Goal: Transaction & Acquisition: Obtain resource

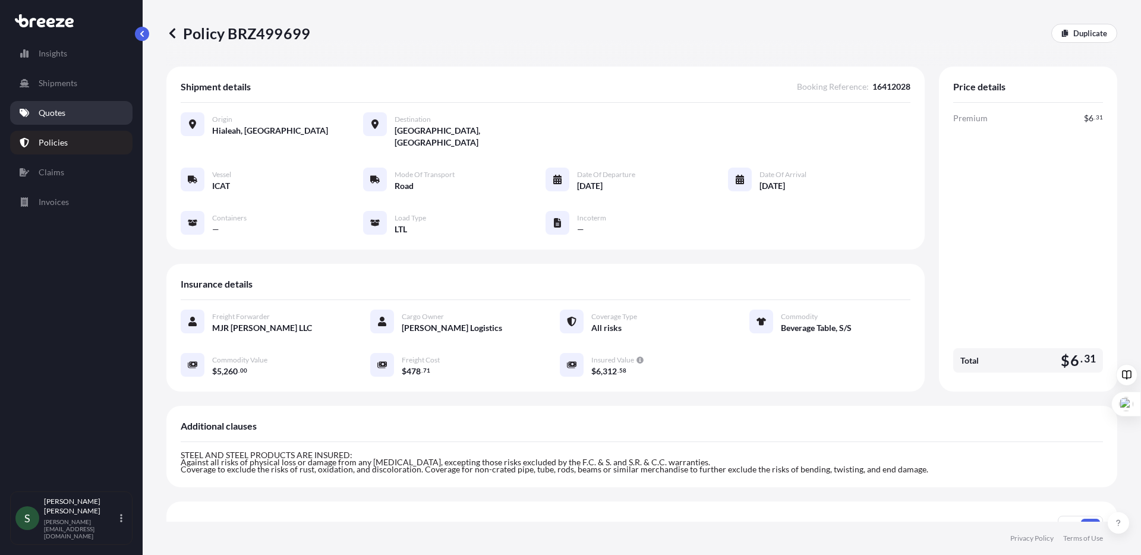
click at [61, 115] on p "Quotes" at bounding box center [52, 113] width 27 height 12
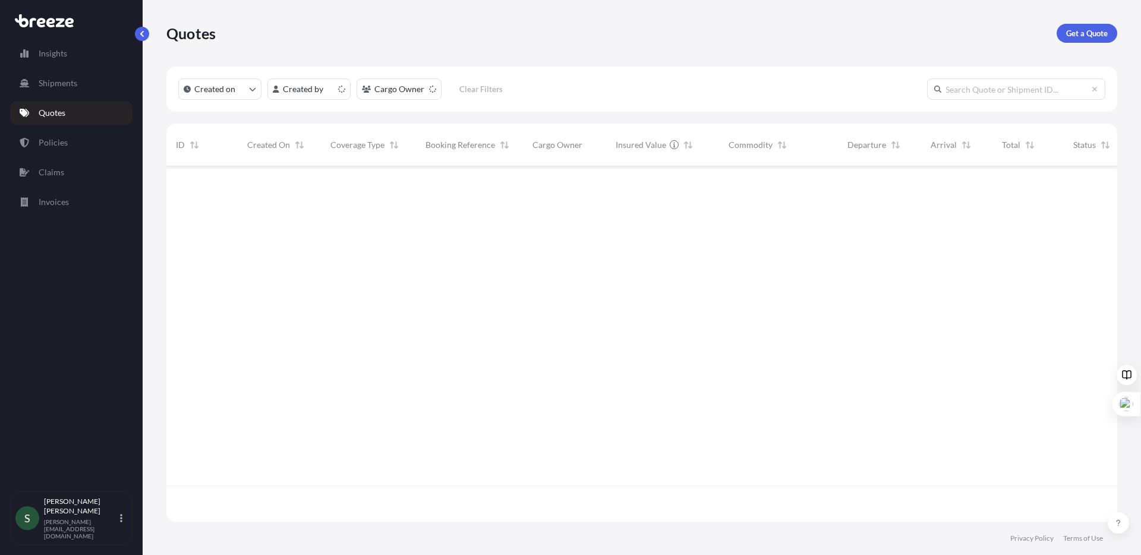
scroll to position [353, 942]
click at [1104, 29] on p "Get a Quote" at bounding box center [1087, 33] width 42 height 12
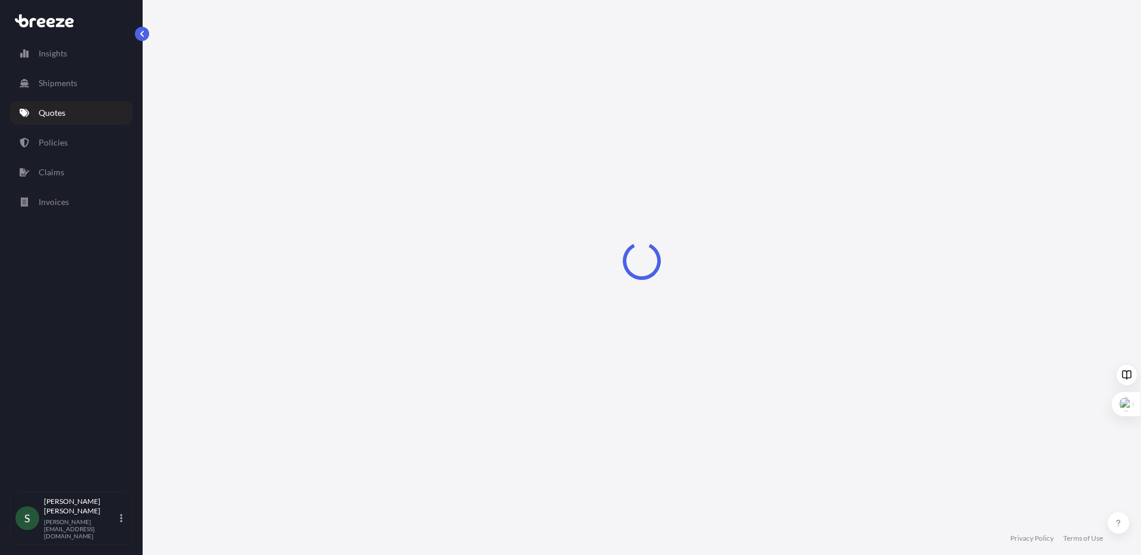
select select "Sea"
select select "1"
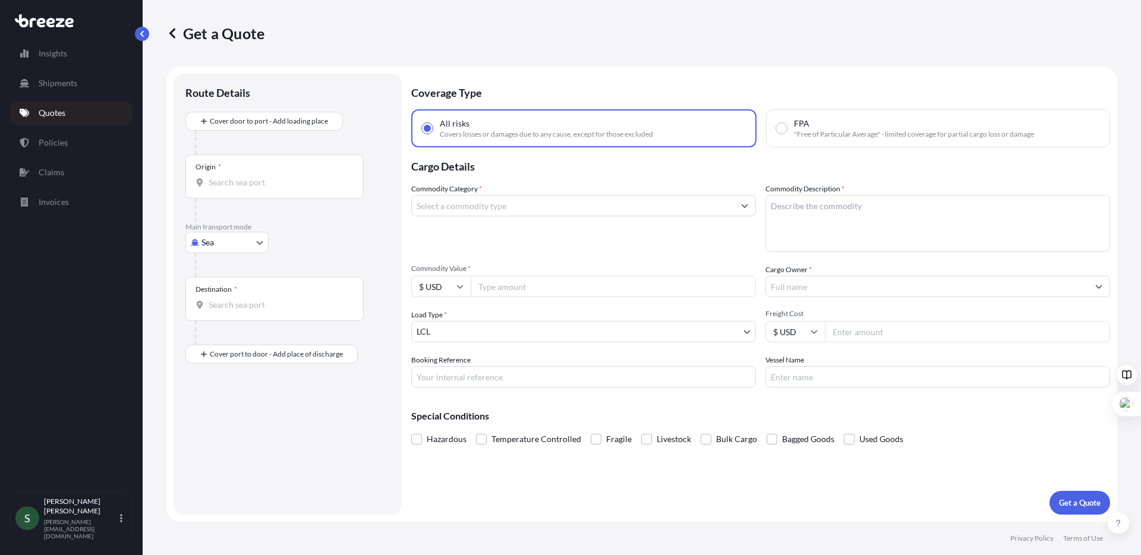
click at [248, 238] on body "Insights Shipments Quotes Policies Claims Invoices S [PERSON_NAME] [PERSON_NAME…" at bounding box center [570, 277] width 1141 height 555
click at [232, 314] on div "Road" at bounding box center [227, 315] width 74 height 21
select select "Road"
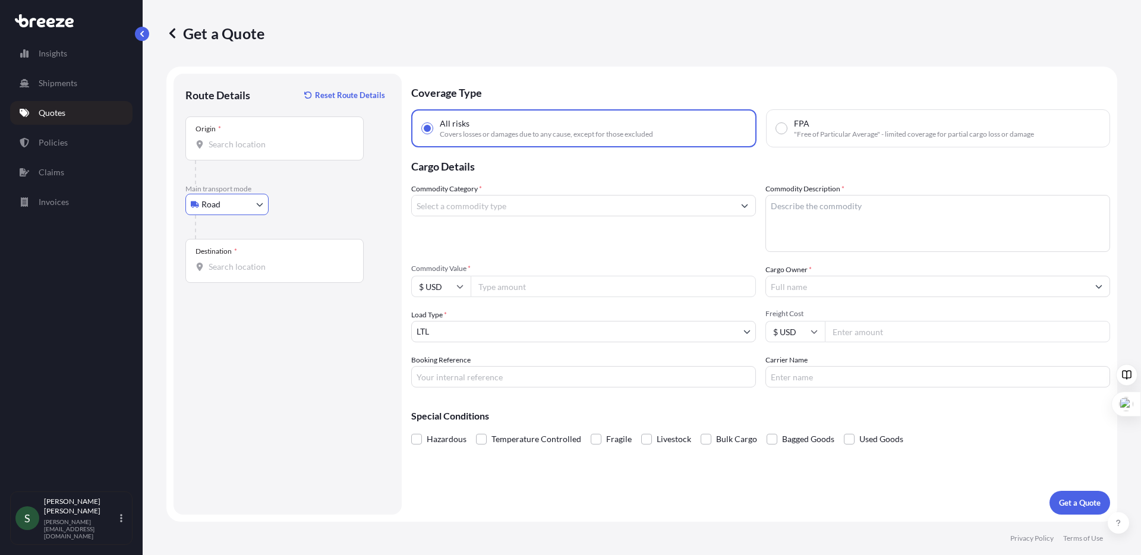
click at [251, 143] on input "Origin *" at bounding box center [279, 144] width 140 height 12
click at [250, 149] on input "Origin *" at bounding box center [279, 144] width 140 height 12
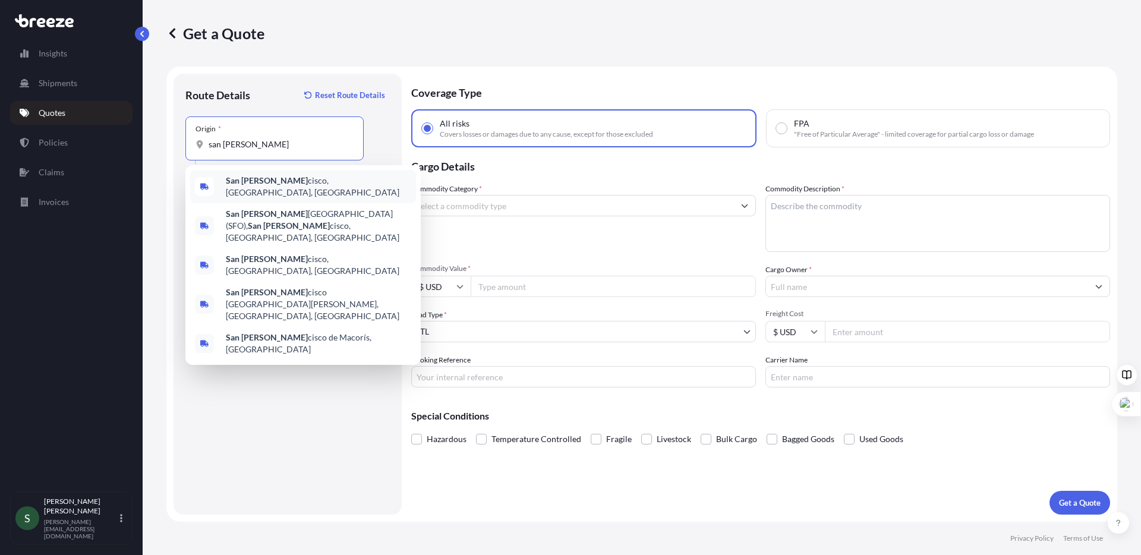
click at [275, 192] on div "[GEOGRAPHIC_DATA][PERSON_NAME], [GEOGRAPHIC_DATA], [GEOGRAPHIC_DATA]" at bounding box center [303, 186] width 226 height 33
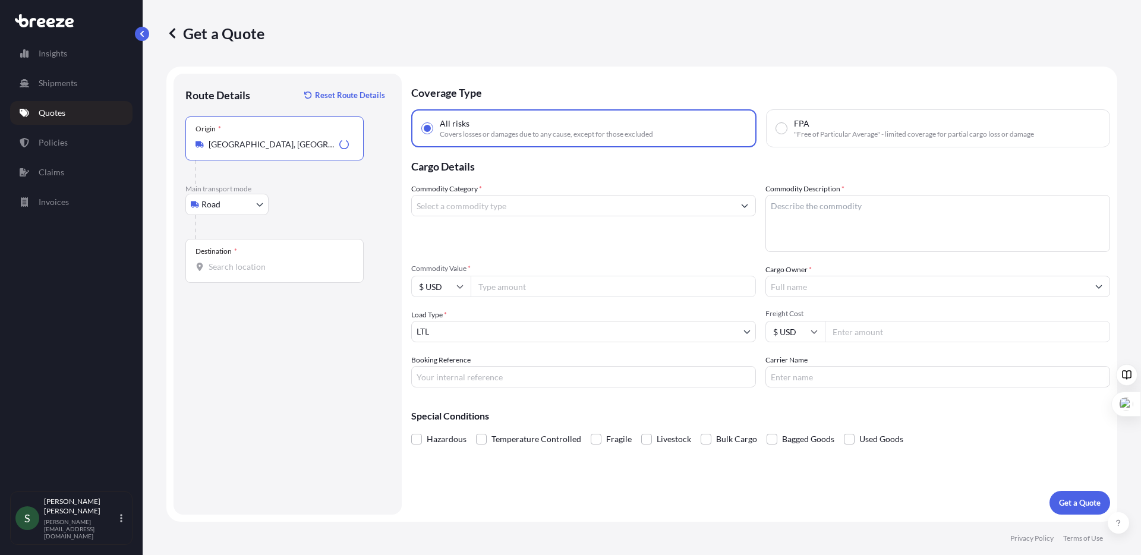
type input "[GEOGRAPHIC_DATA], [GEOGRAPHIC_DATA], [GEOGRAPHIC_DATA]"
click at [261, 278] on div "Destination *" at bounding box center [274, 261] width 178 height 44
click at [261, 273] on input "Destination *" at bounding box center [279, 267] width 140 height 12
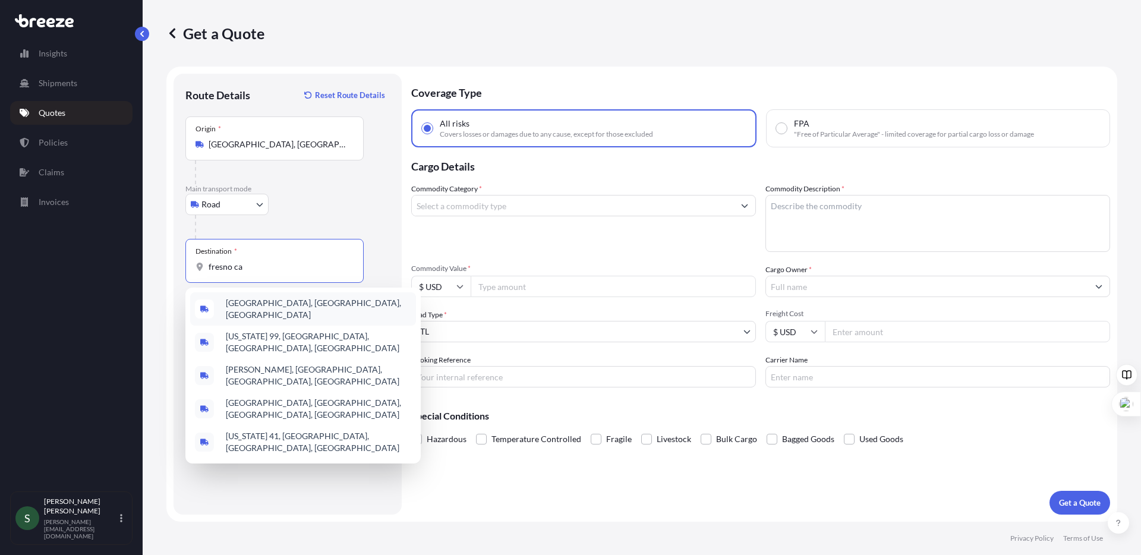
click at [264, 307] on span "[GEOGRAPHIC_DATA], [GEOGRAPHIC_DATA], [GEOGRAPHIC_DATA]" at bounding box center [318, 309] width 185 height 24
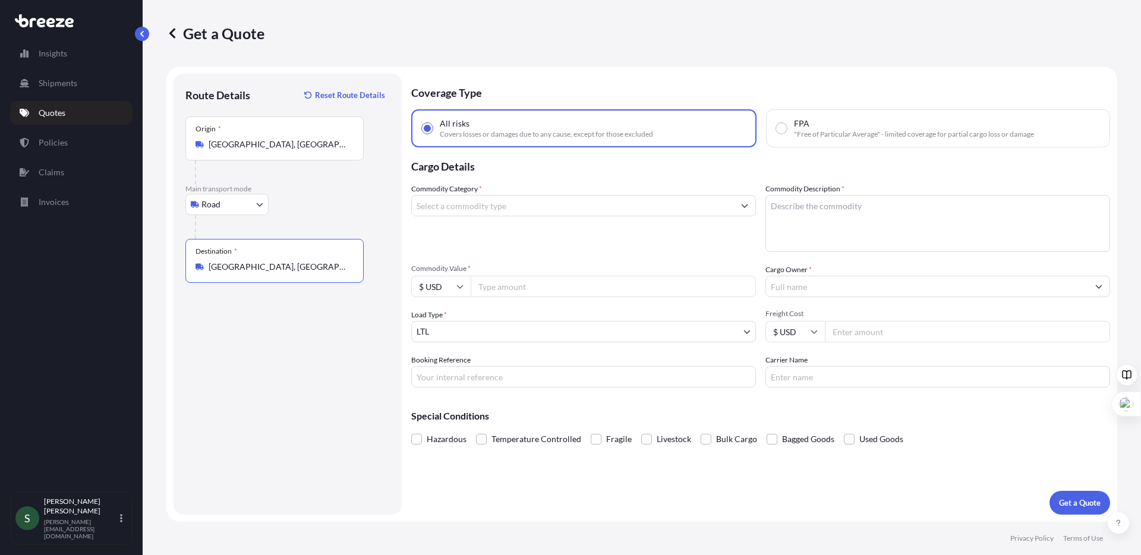
type input "[GEOGRAPHIC_DATA], [GEOGRAPHIC_DATA], [GEOGRAPHIC_DATA]"
click at [512, 198] on input "Commodity Category *" at bounding box center [573, 205] width 322 height 21
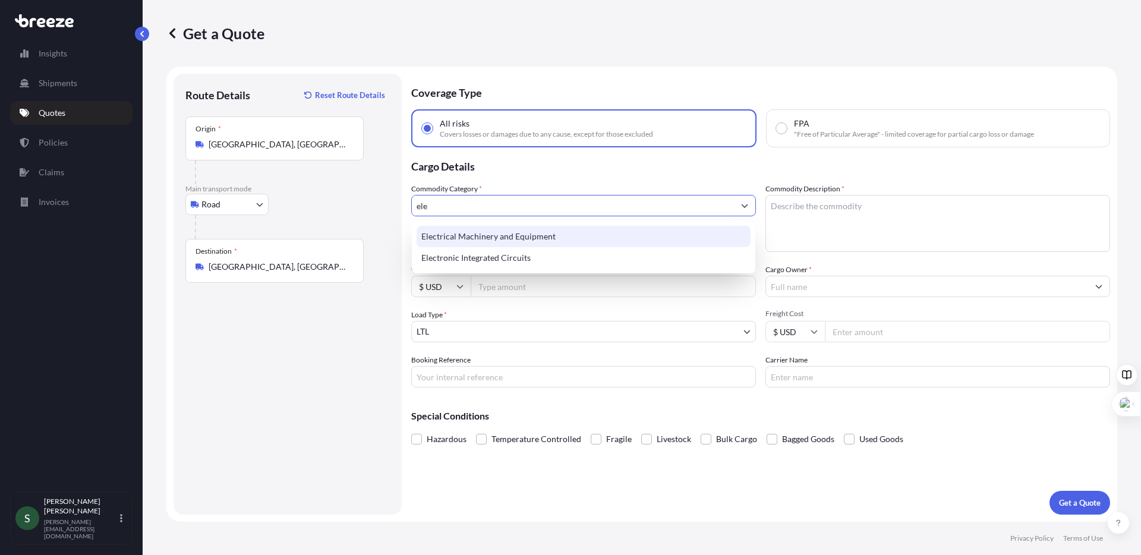
click at [552, 238] on div "Electrical Machinery and Equipment" at bounding box center [583, 236] width 334 height 21
type input "Electrical Machinery and Equipment"
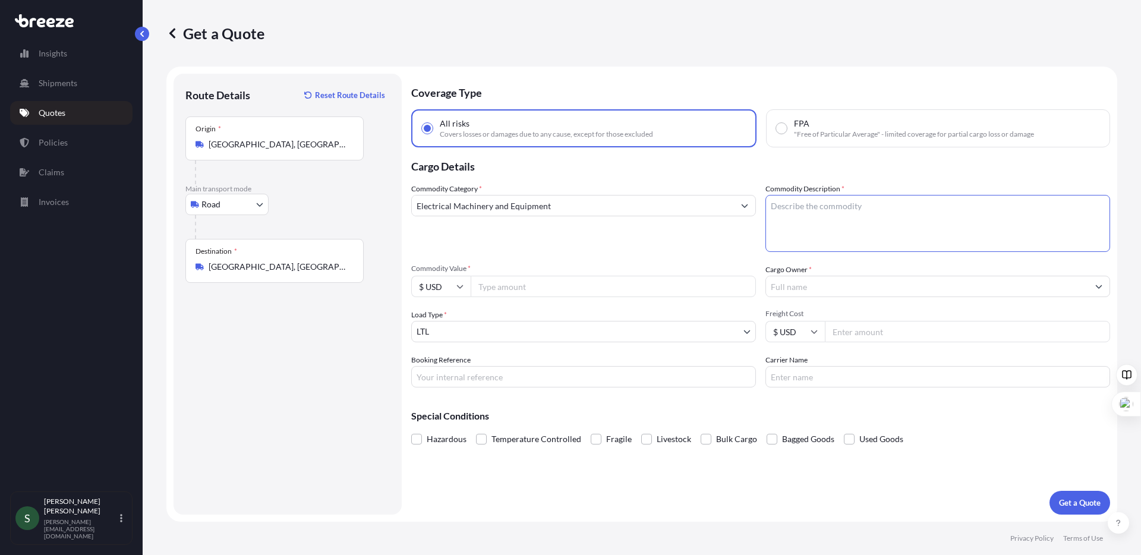
click at [861, 219] on textarea "Commodity Description *" at bounding box center [937, 223] width 345 height 57
type textarea "Coolers"
click at [791, 129] on label "FPA "Free of Particular Average" - limited coverage for partial cargo loss or d…" at bounding box center [905, 128] width 258 height 21
click at [787, 129] on input "FPA "Free of Particular Average" - limited coverage for partial cargo loss or d…" at bounding box center [781, 128] width 11 height 11
radio input "true"
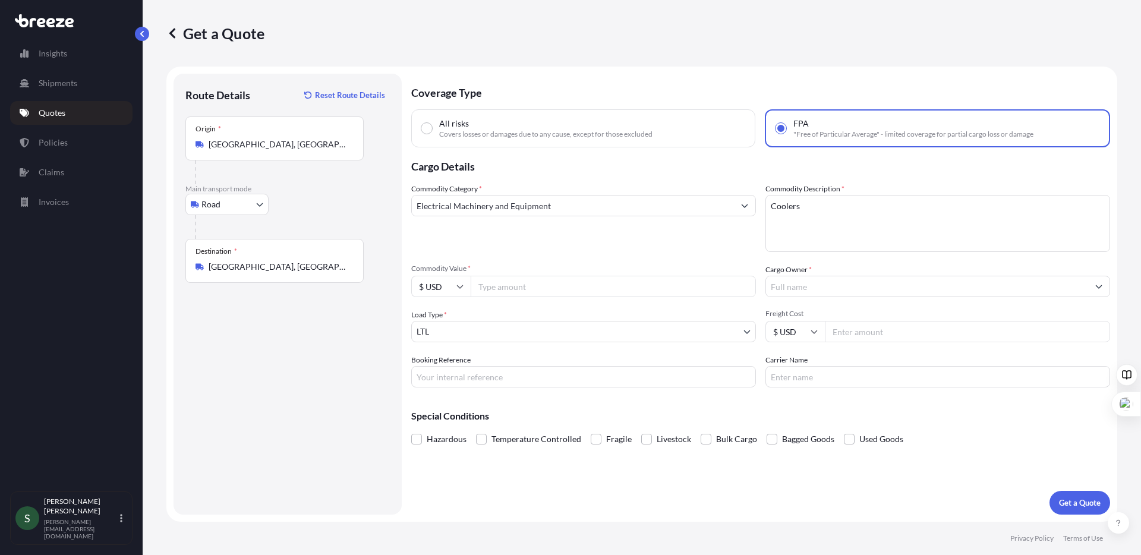
click at [804, 292] on input "Cargo Owner *" at bounding box center [927, 286] width 322 height 21
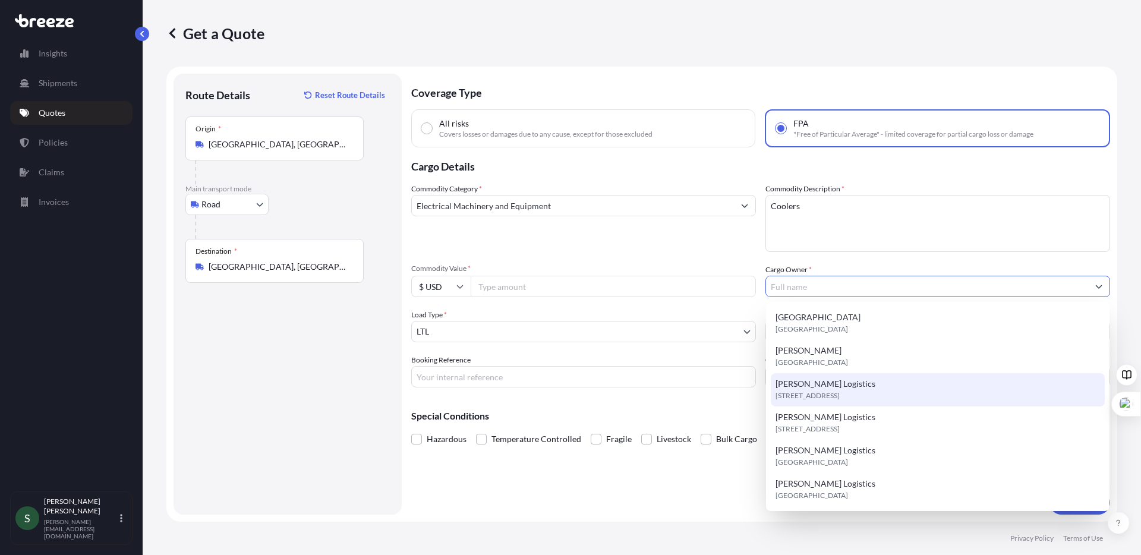
click at [870, 383] on div "[PERSON_NAME] Logistics [STREET_ADDRESS]" at bounding box center [938, 389] width 334 height 33
type input "[PERSON_NAME] Logistics"
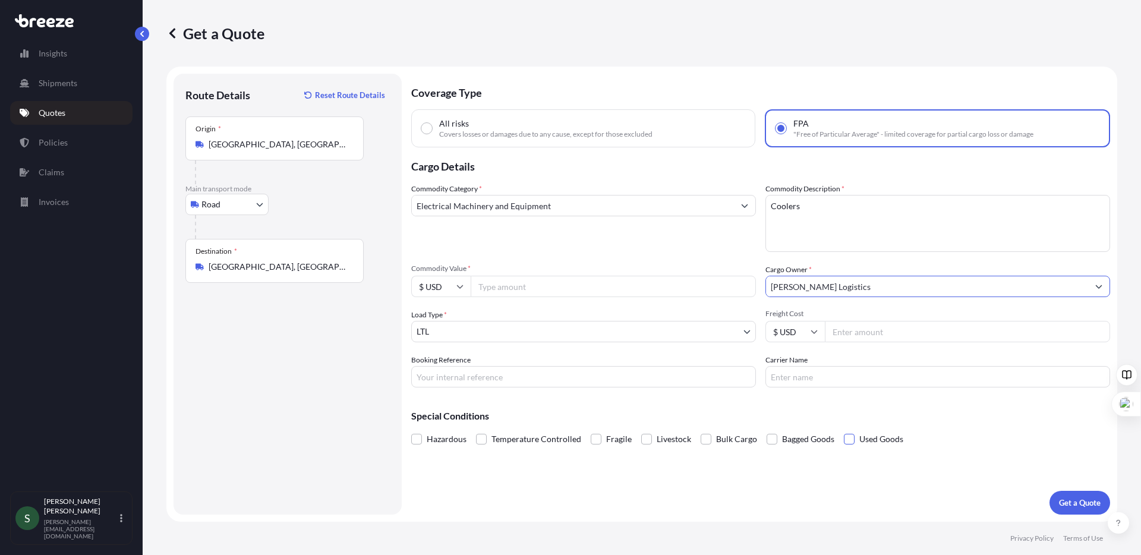
click at [850, 440] on span at bounding box center [849, 439] width 11 height 11
click at [844, 430] on input "Used Goods" at bounding box center [844, 430] width 0 height 0
click at [520, 290] on input "Commodity Value *" at bounding box center [612, 286] width 285 height 21
type input "6000.00"
click at [864, 323] on input "Freight Cost" at bounding box center [967, 331] width 285 height 21
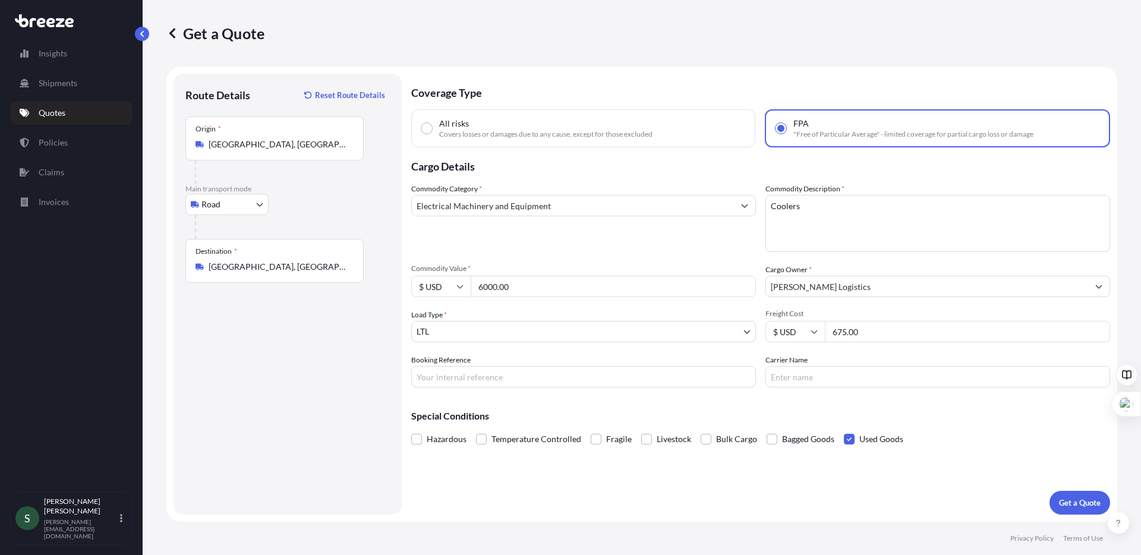
type input "675.00"
click at [570, 333] on body "Insights Shipments Quotes Policies Claims Invoices S [PERSON_NAME] [PERSON_NAME…" at bounding box center [570, 277] width 1141 height 555
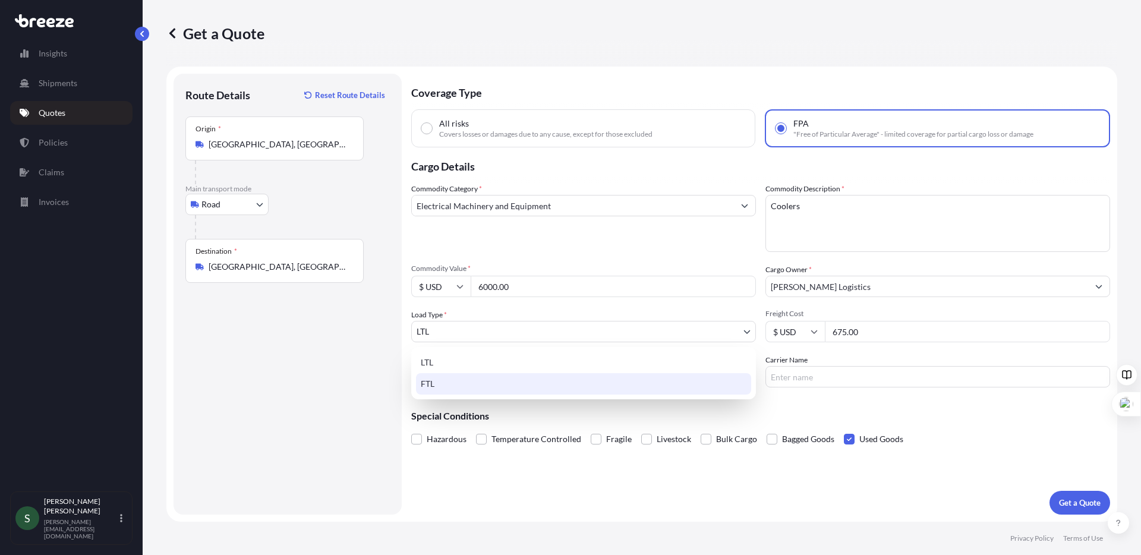
click at [539, 380] on div "FTL" at bounding box center [583, 383] width 335 height 21
select select "2"
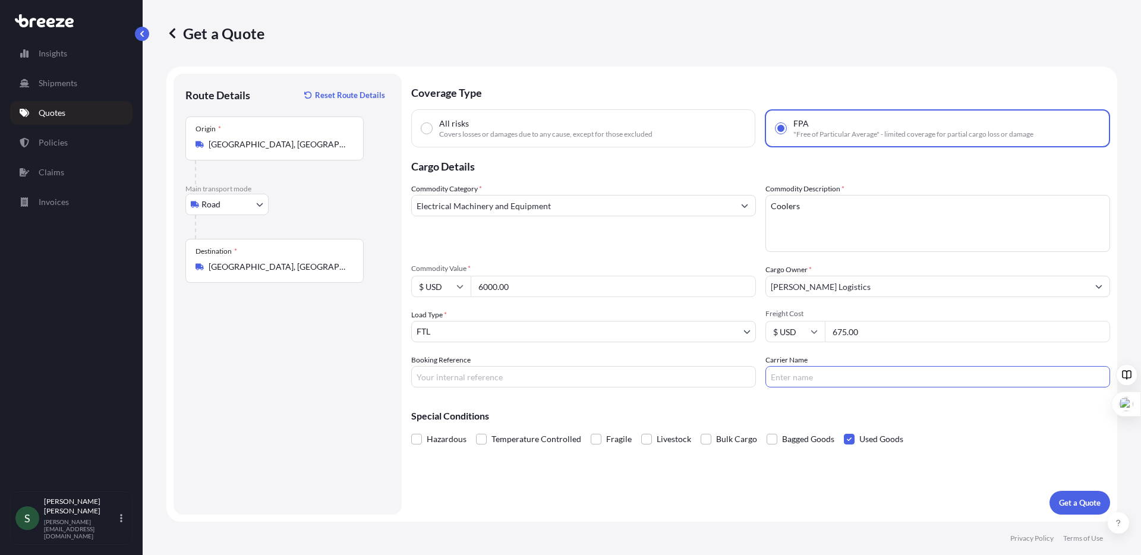
click at [871, 378] on input "Carrier Name" at bounding box center [937, 376] width 345 height 21
click at [981, 424] on div "Special Conditions Hazardous Temperature Controlled Fragile Livestock Bulk Carg…" at bounding box center [760, 422] width 699 height 51
click at [845, 375] on input "Carrier Name" at bounding box center [937, 376] width 345 height 21
type input "TQL"
click at [569, 379] on input "Booking Reference" at bounding box center [583, 376] width 345 height 21
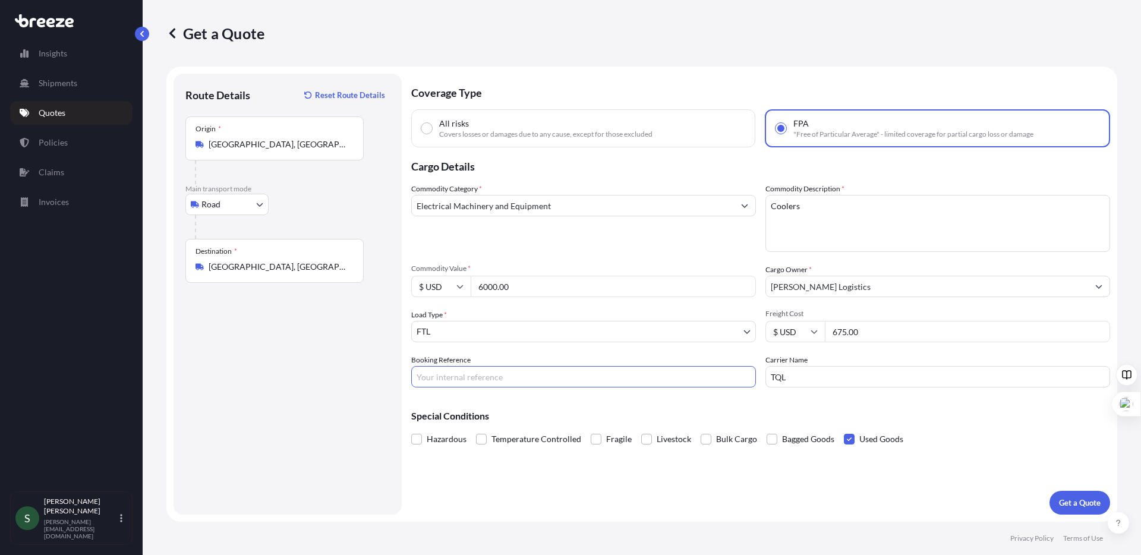
click at [983, 456] on div "Coverage Type All risks Covers losses or damages due to any cause, except for t…" at bounding box center [760, 294] width 699 height 441
click at [1076, 501] on p "Get a Quote" at bounding box center [1080, 503] width 42 height 12
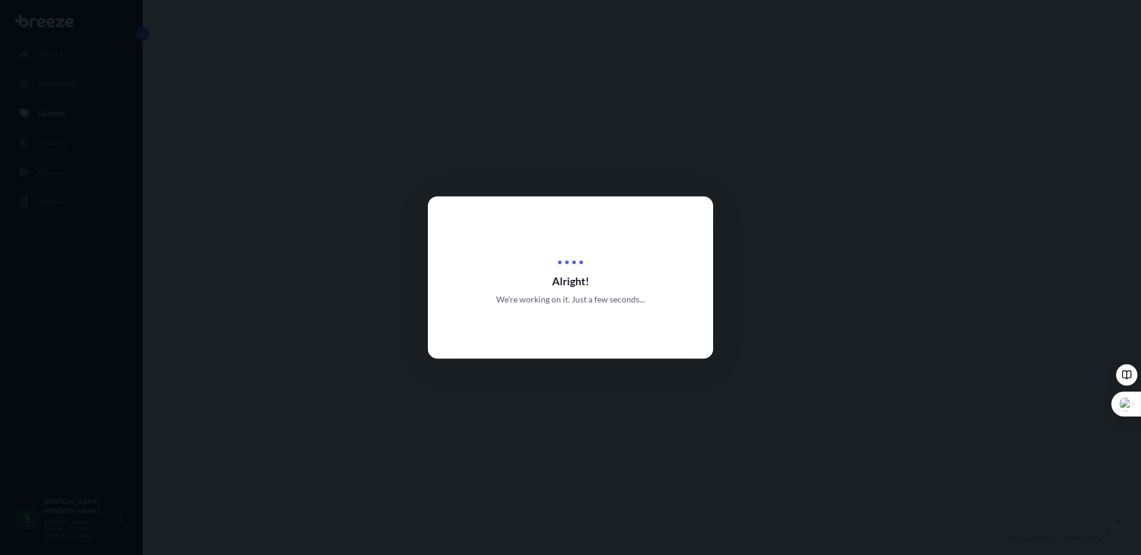
select select "Road"
select select "2"
